Goal: Task Accomplishment & Management: Manage account settings

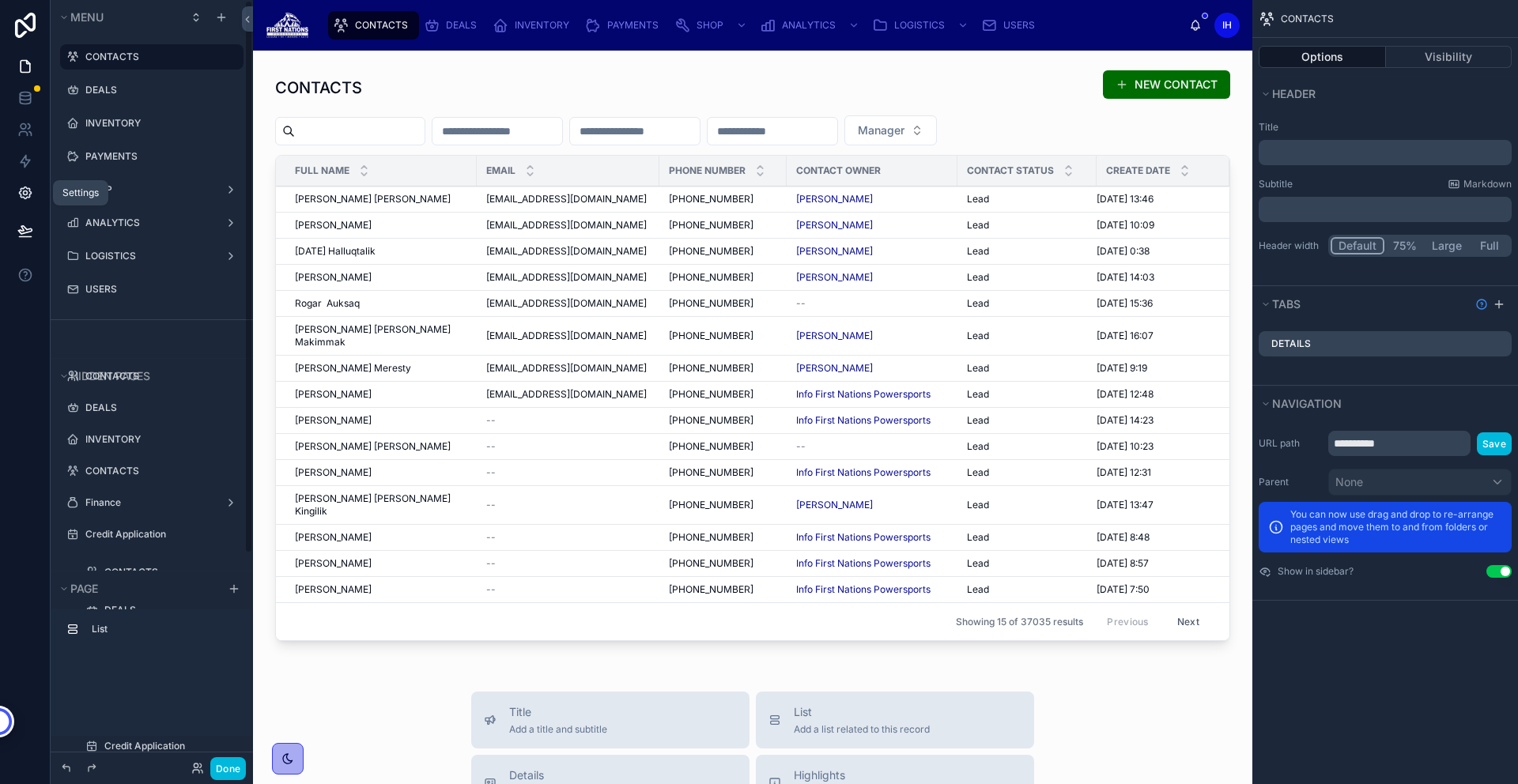
click at [35, 200] on link at bounding box center [25, 192] width 50 height 31
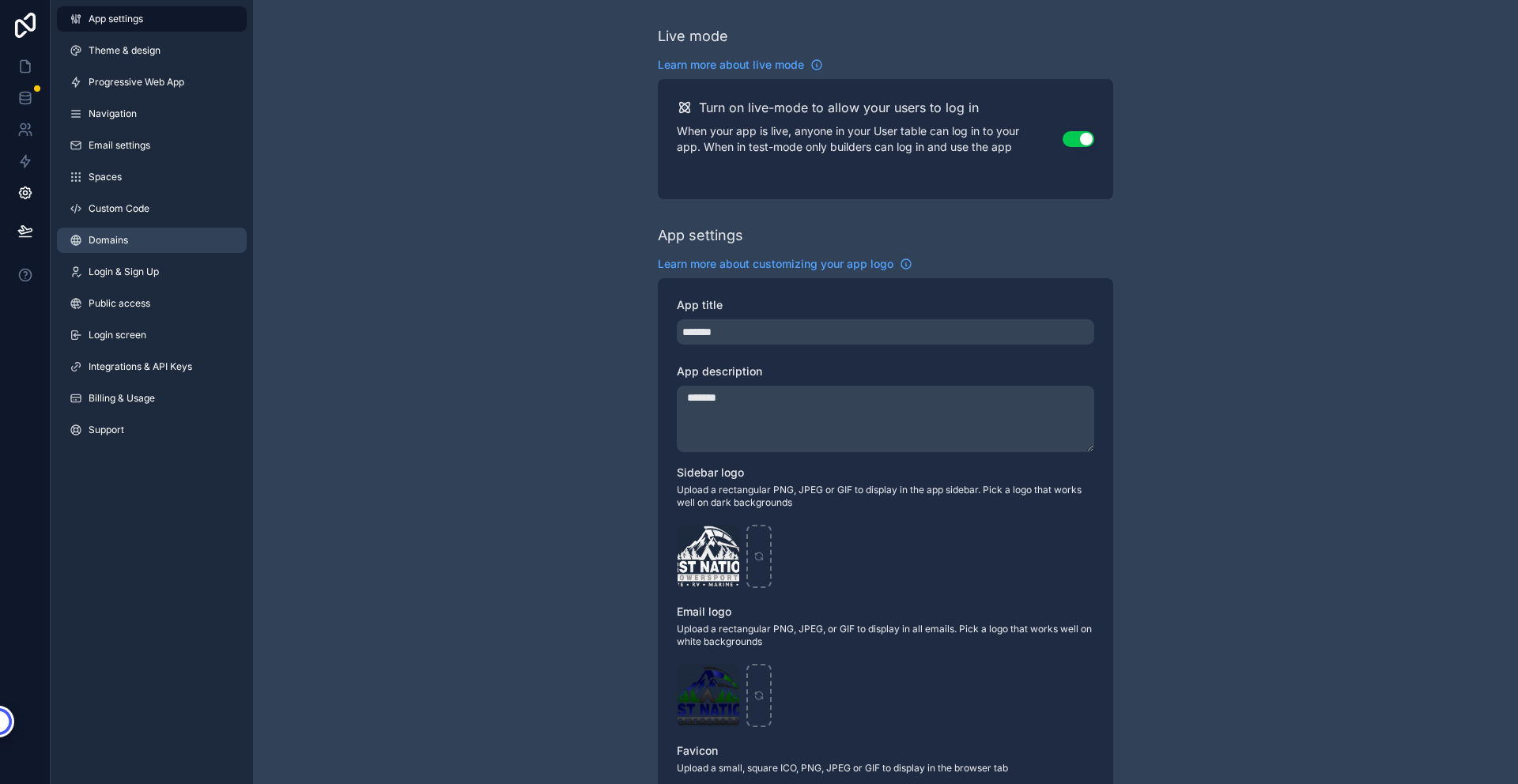
click at [173, 232] on link "Domains" at bounding box center [152, 240] width 190 height 25
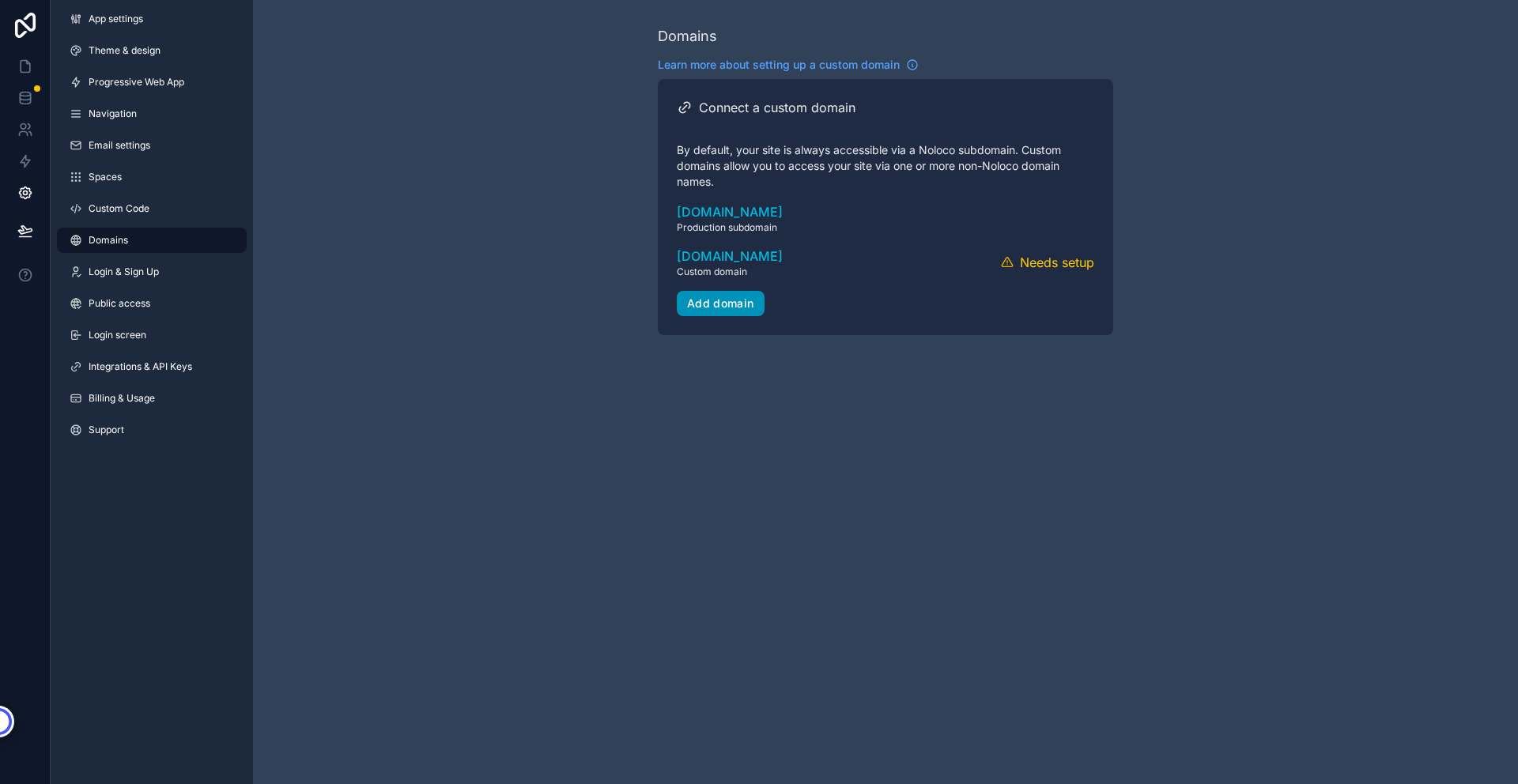
click at [734, 297] on div "Add domain" at bounding box center [720, 303] width 67 height 14
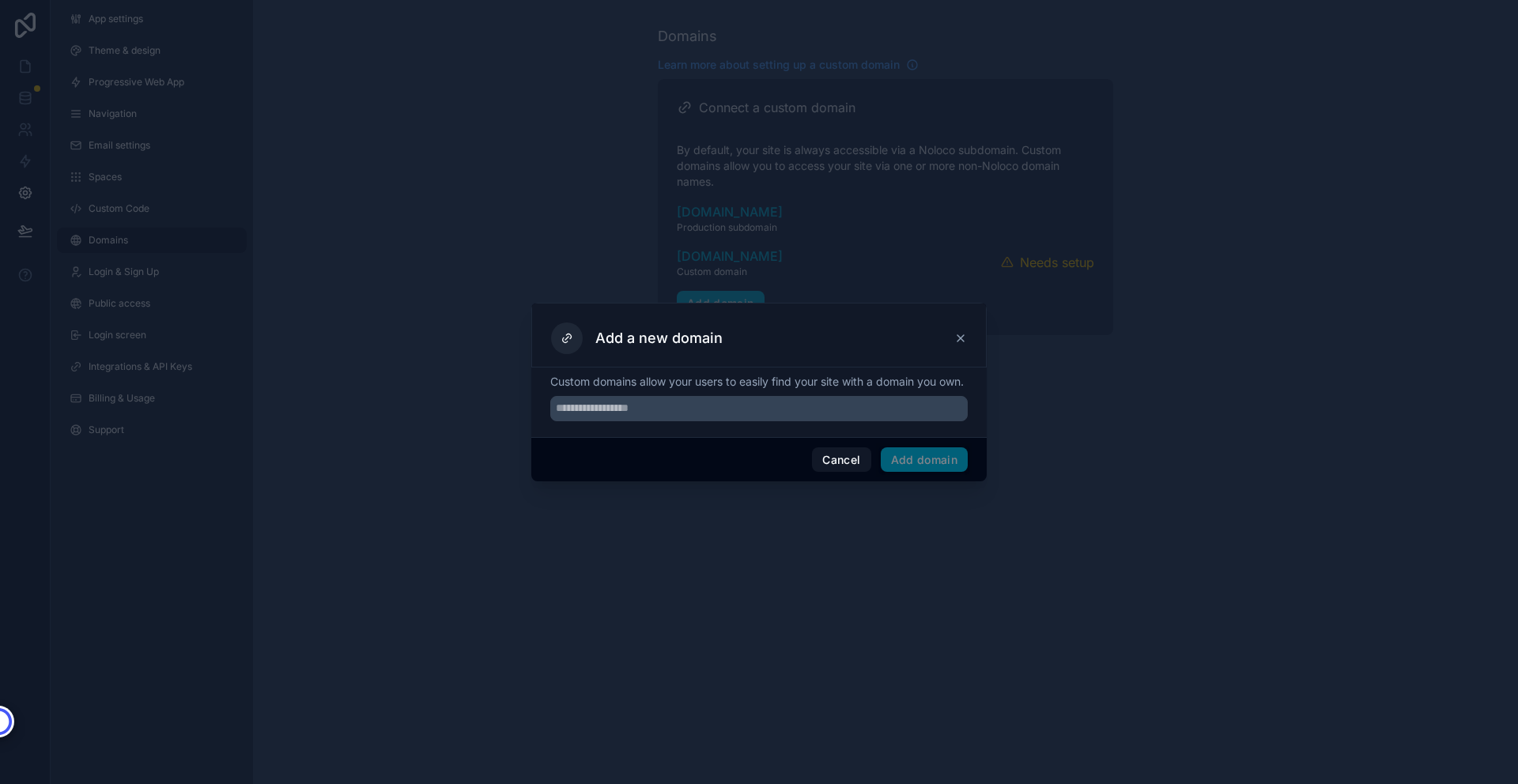
click at [958, 335] on icon at bounding box center [960, 338] width 6 height 6
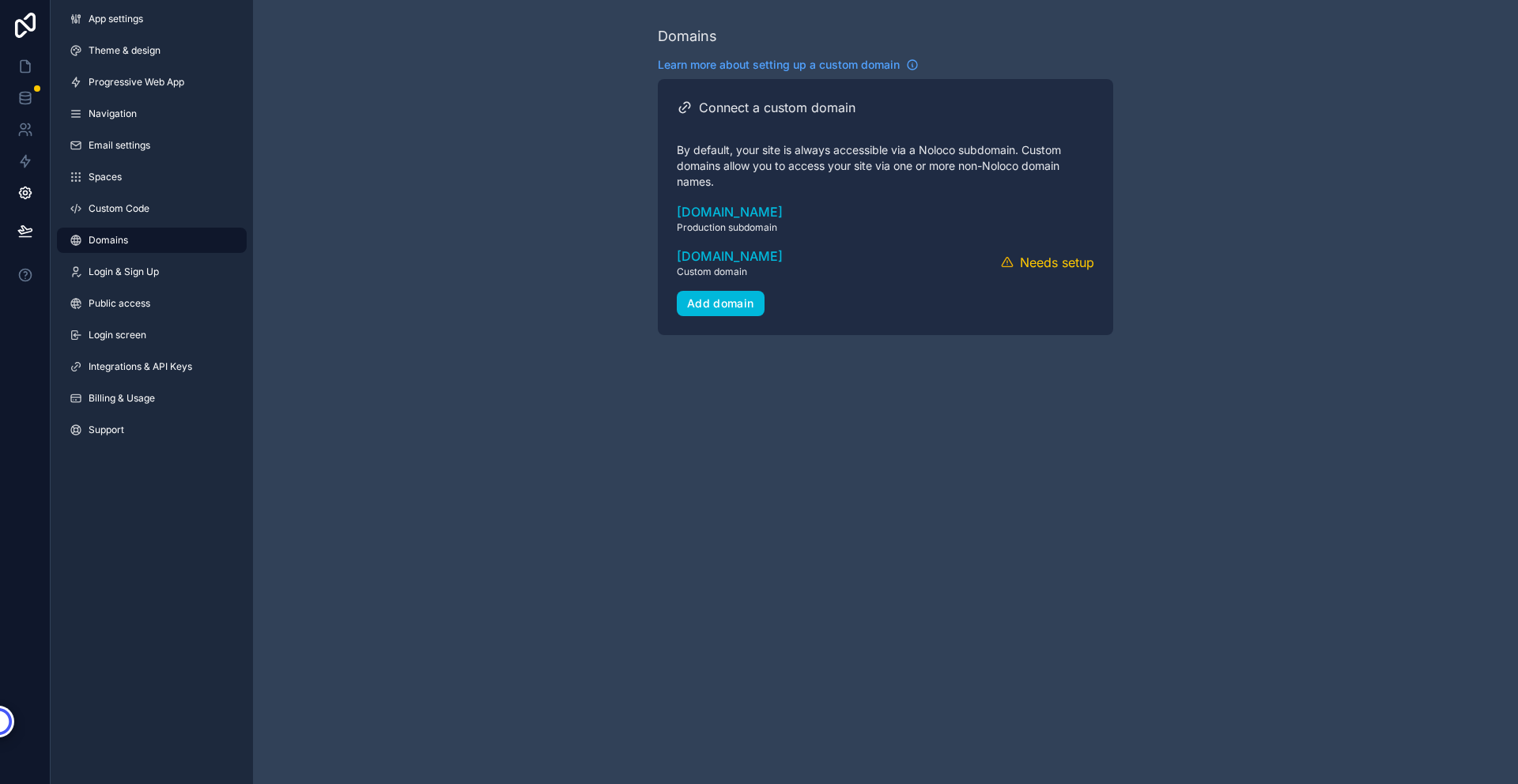
click at [0, 0] on icon "scrollable content" at bounding box center [0, 0] width 0 height 0
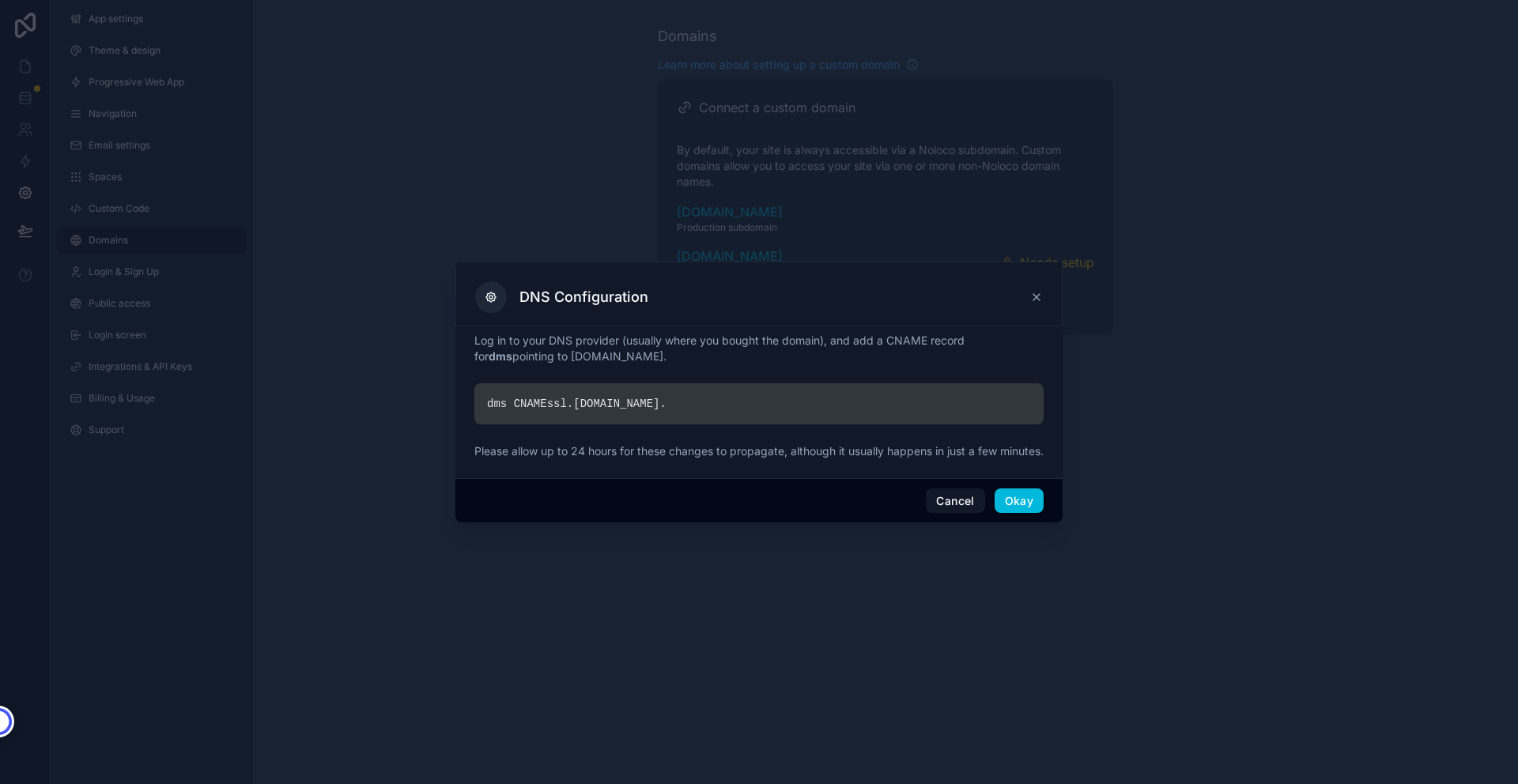
click at [1036, 291] on icon at bounding box center [1036, 297] width 12 height 12
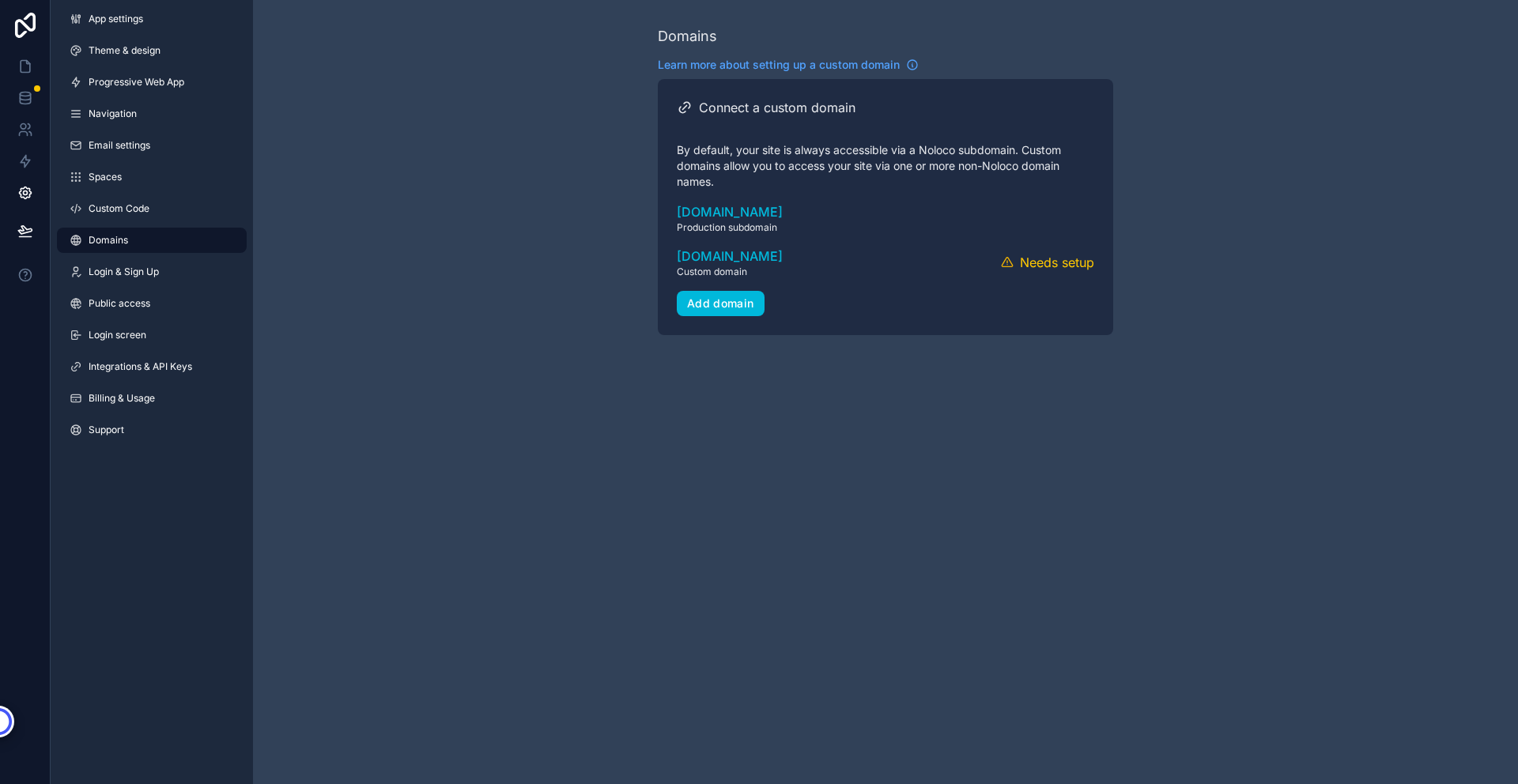
click at [0, 0] on button "Verify" at bounding box center [0, 0] width 0 height 0
